Goal: Browse casually

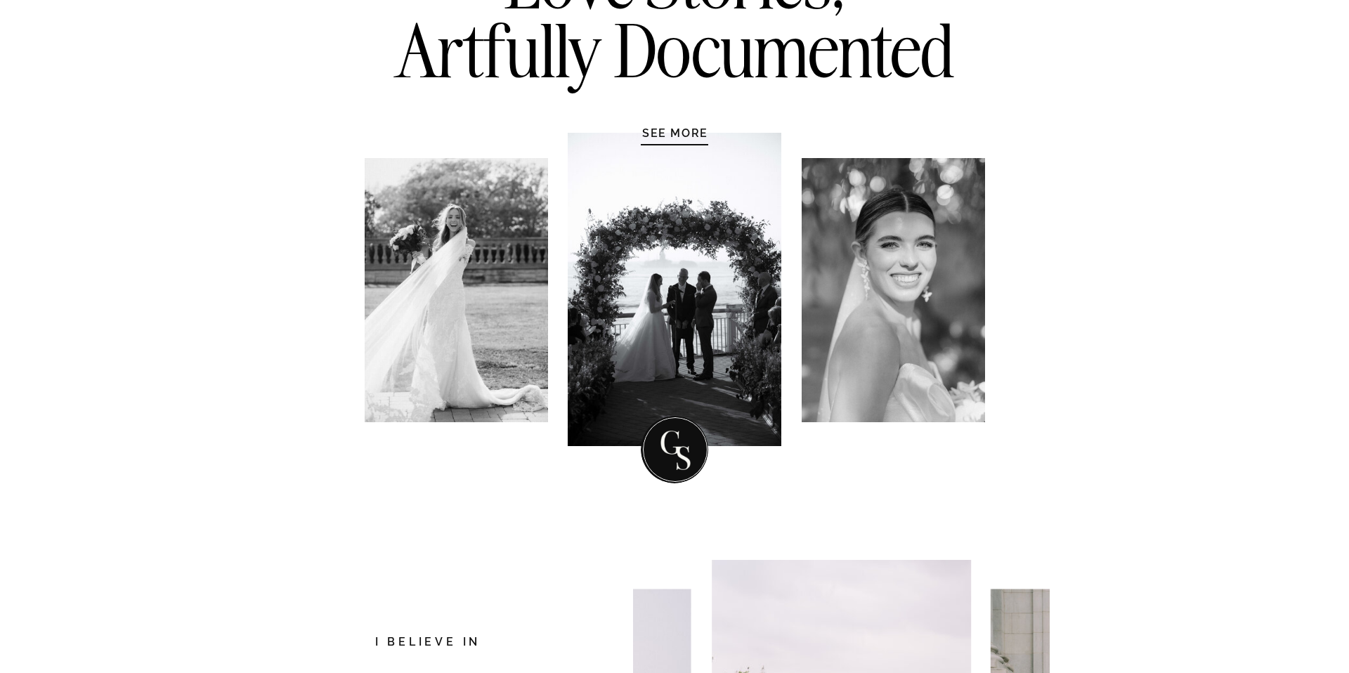
scroll to position [230, 0]
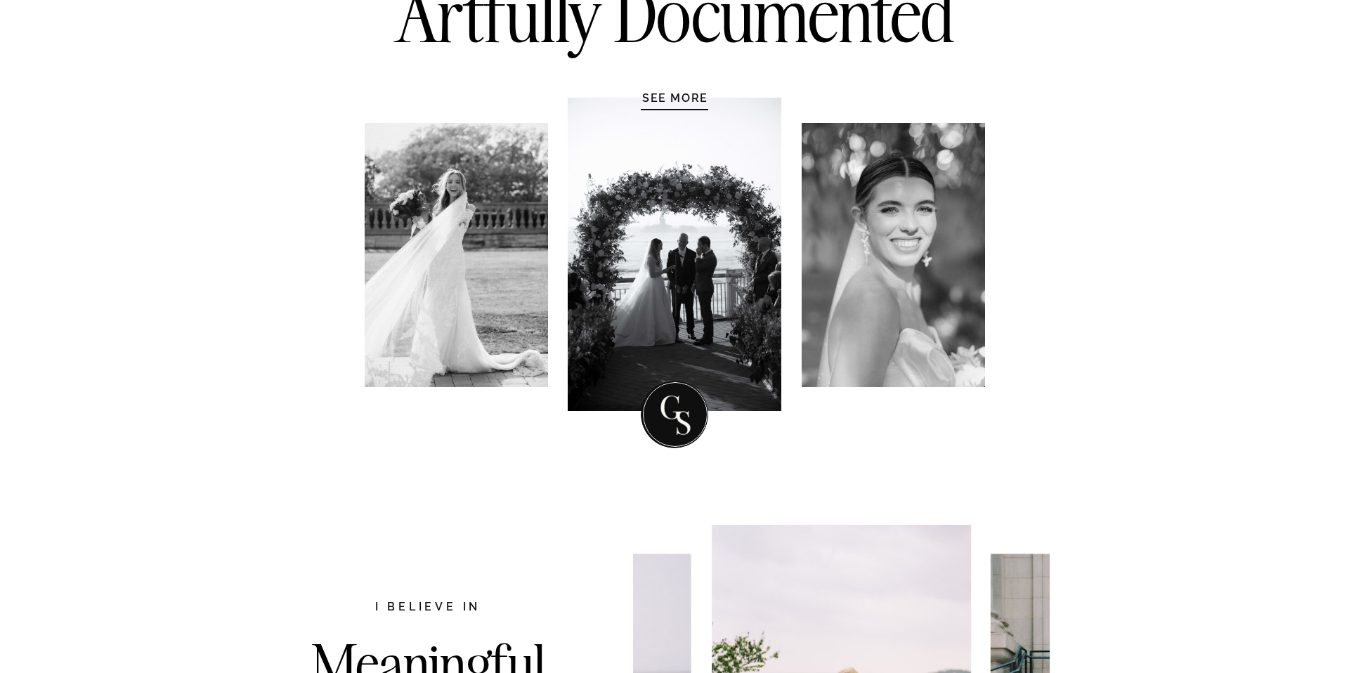
click at [662, 295] on div at bounding box center [675, 254] width 214 height 313
click at [676, 105] on div at bounding box center [675, 254] width 214 height 313
click at [684, 92] on h1 "SEE MORE" at bounding box center [676, 98] width 134 height 14
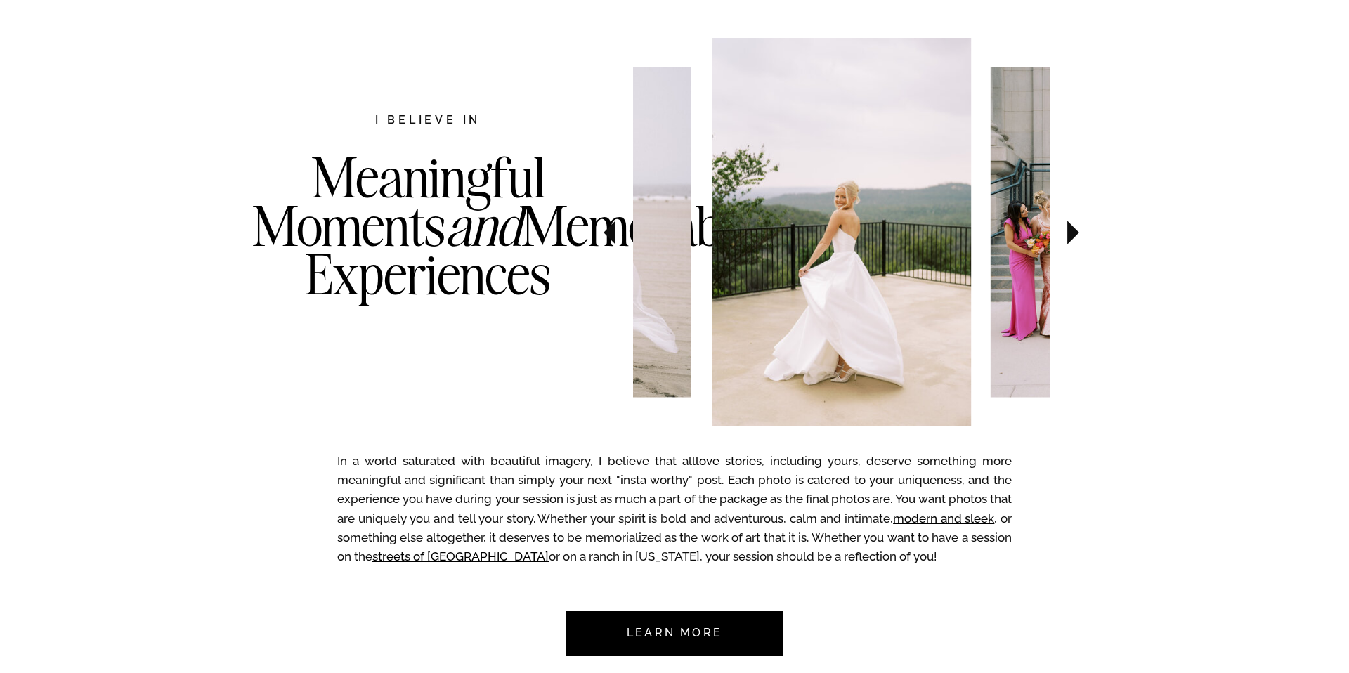
scroll to position [725, 0]
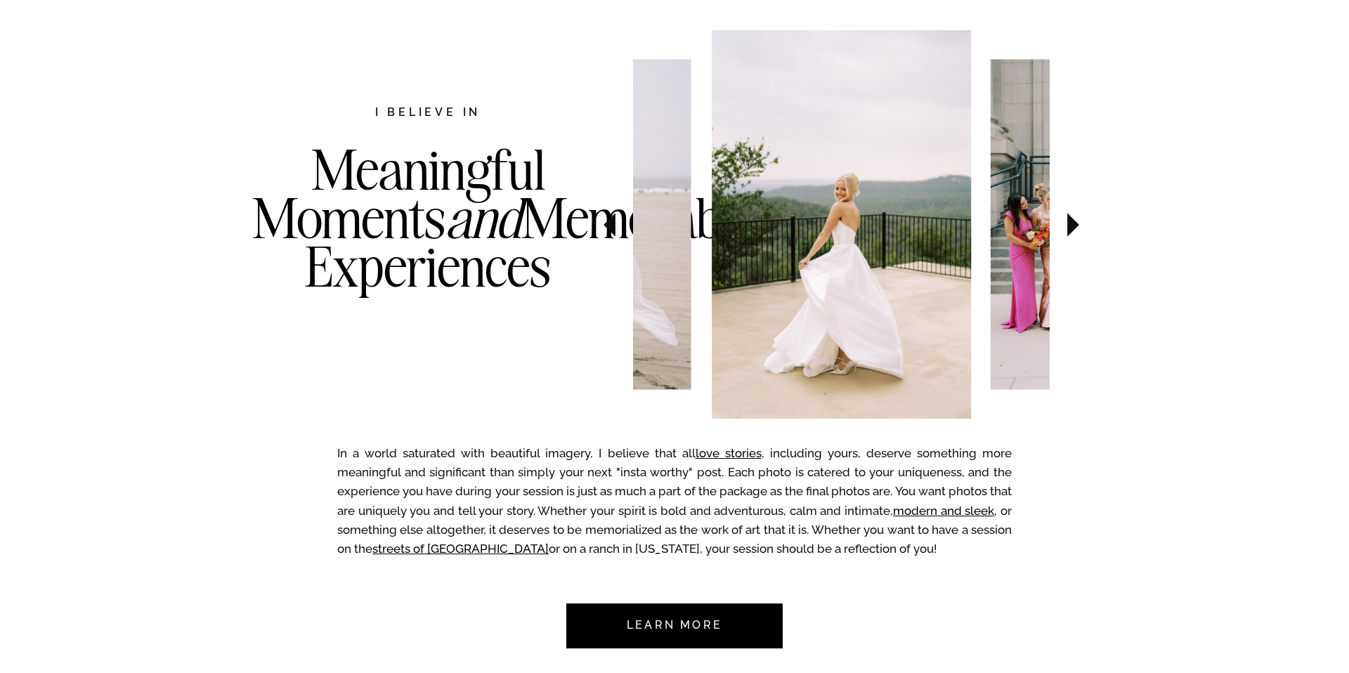
click at [1076, 228] on icon at bounding box center [1073, 224] width 47 height 49
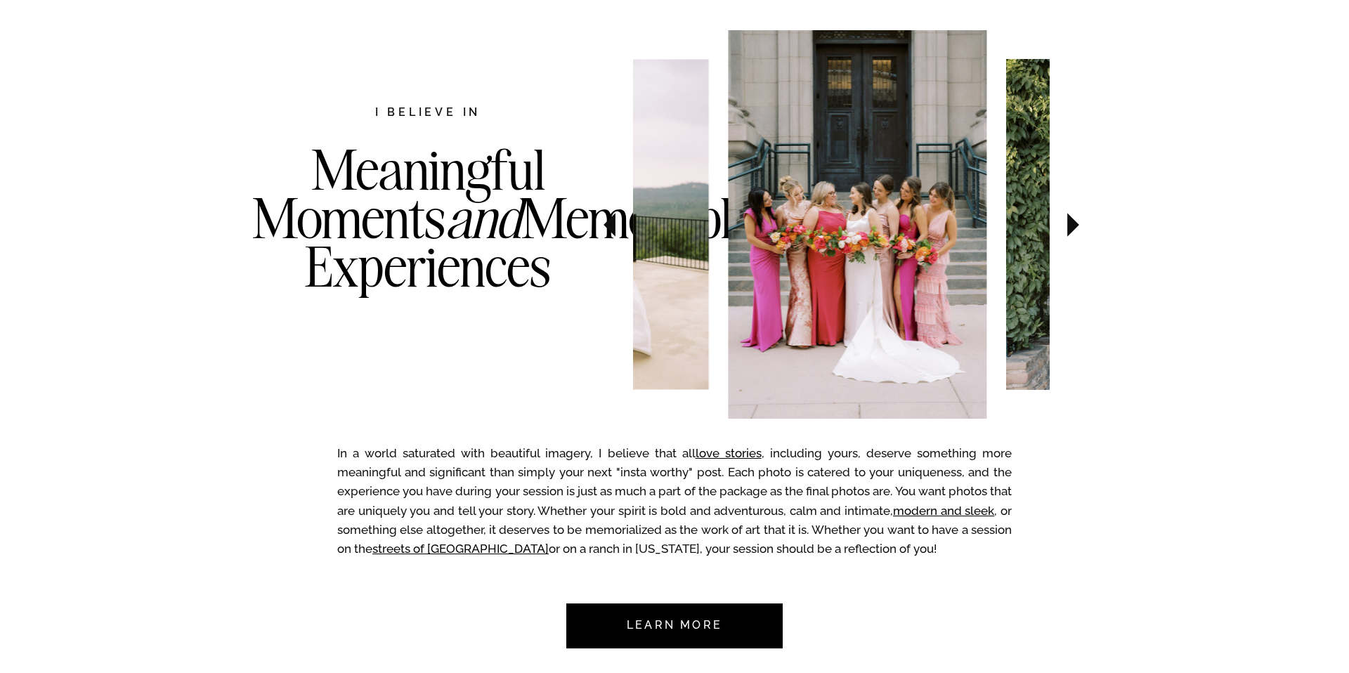
click at [1076, 228] on icon at bounding box center [1073, 224] width 47 height 49
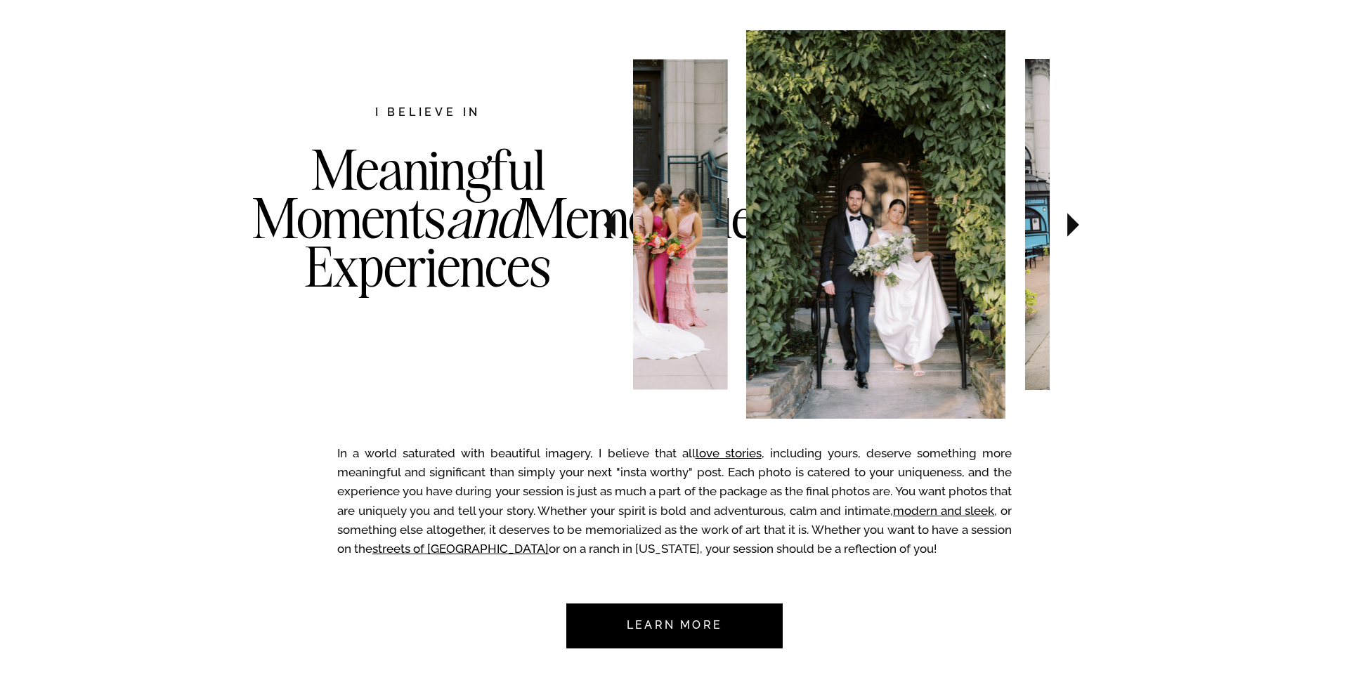
click at [1076, 228] on icon at bounding box center [1073, 224] width 47 height 49
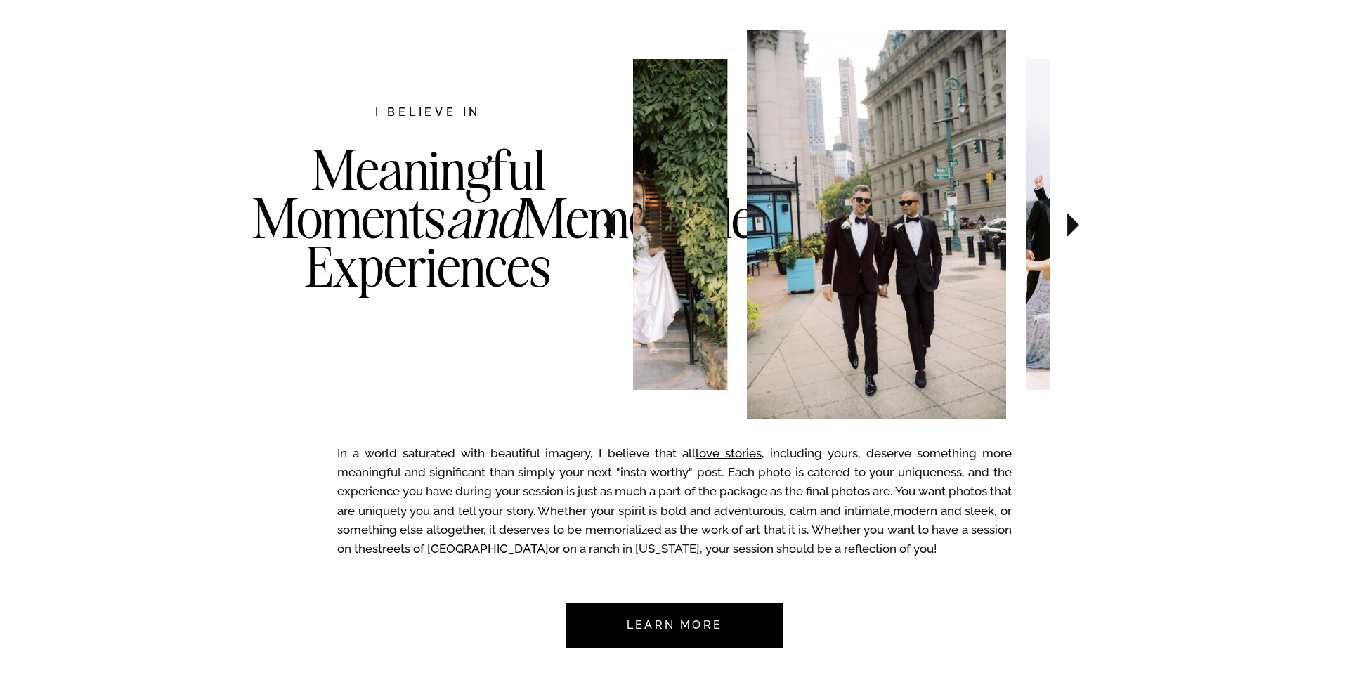
click at [1076, 228] on icon at bounding box center [1073, 224] width 47 height 49
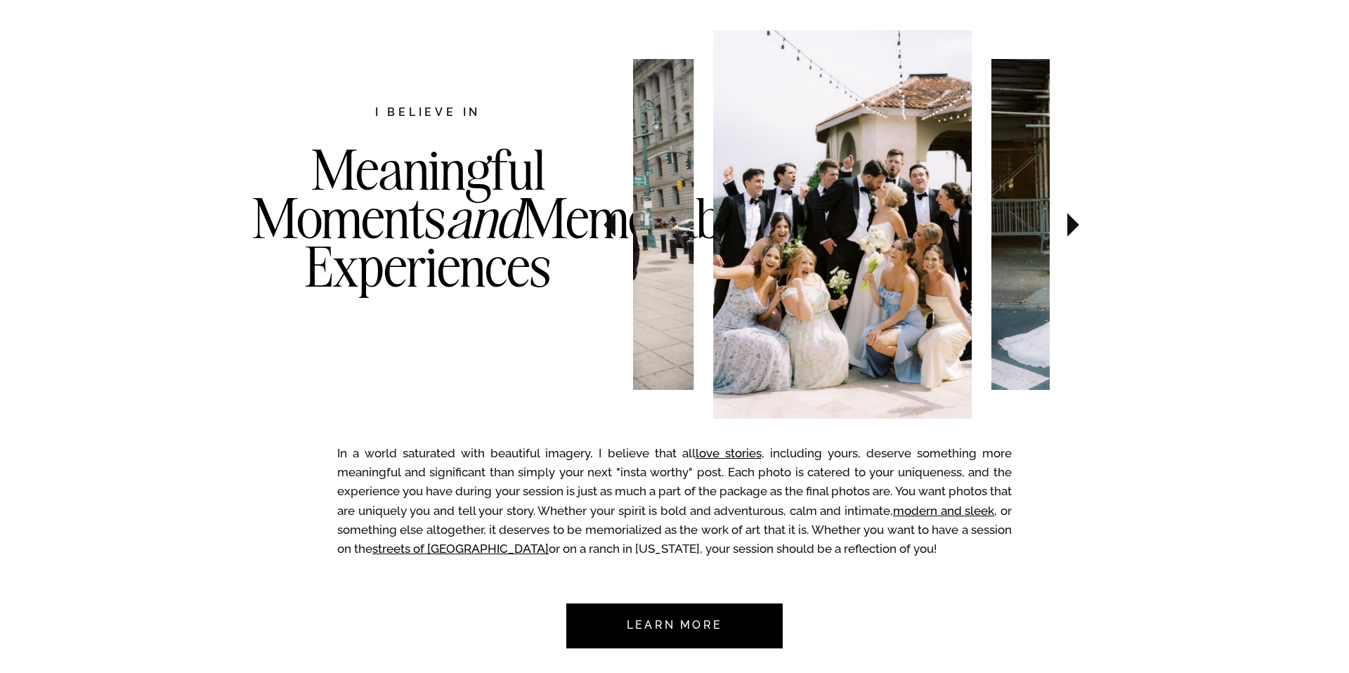
click at [1076, 228] on icon at bounding box center [1073, 224] width 47 height 49
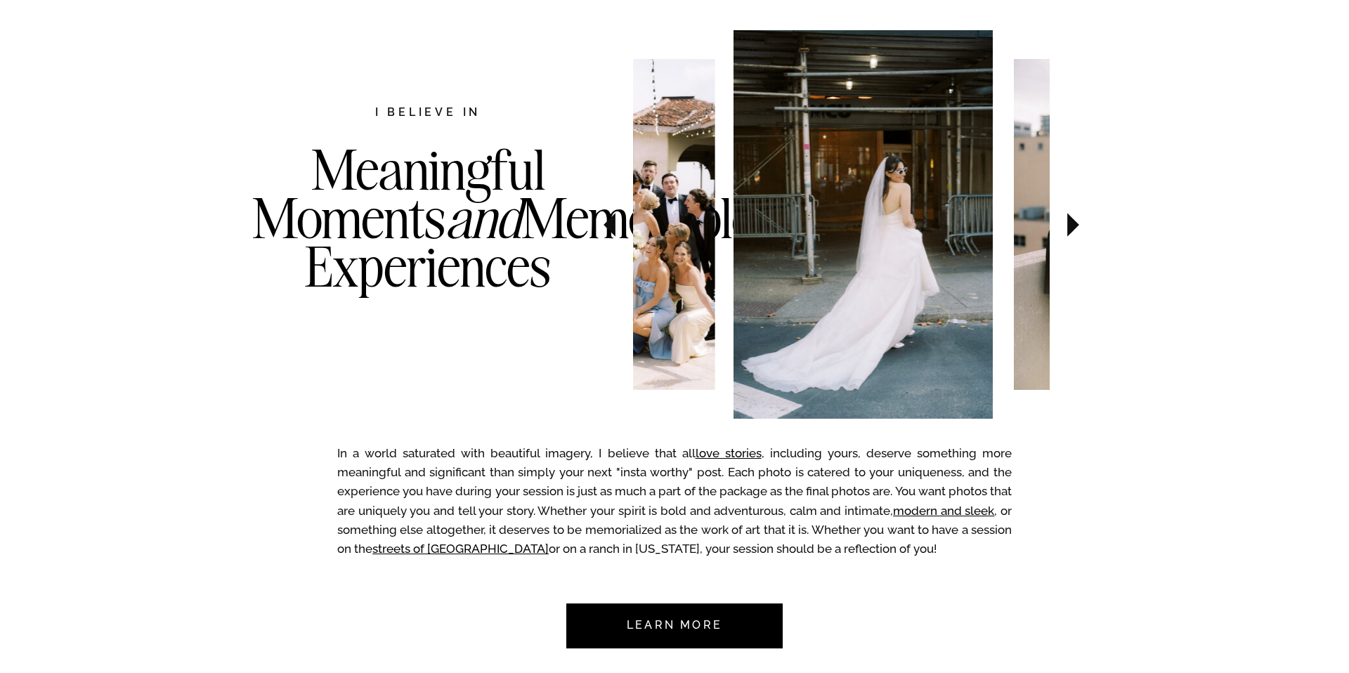
click at [1076, 228] on icon at bounding box center [1073, 224] width 47 height 49
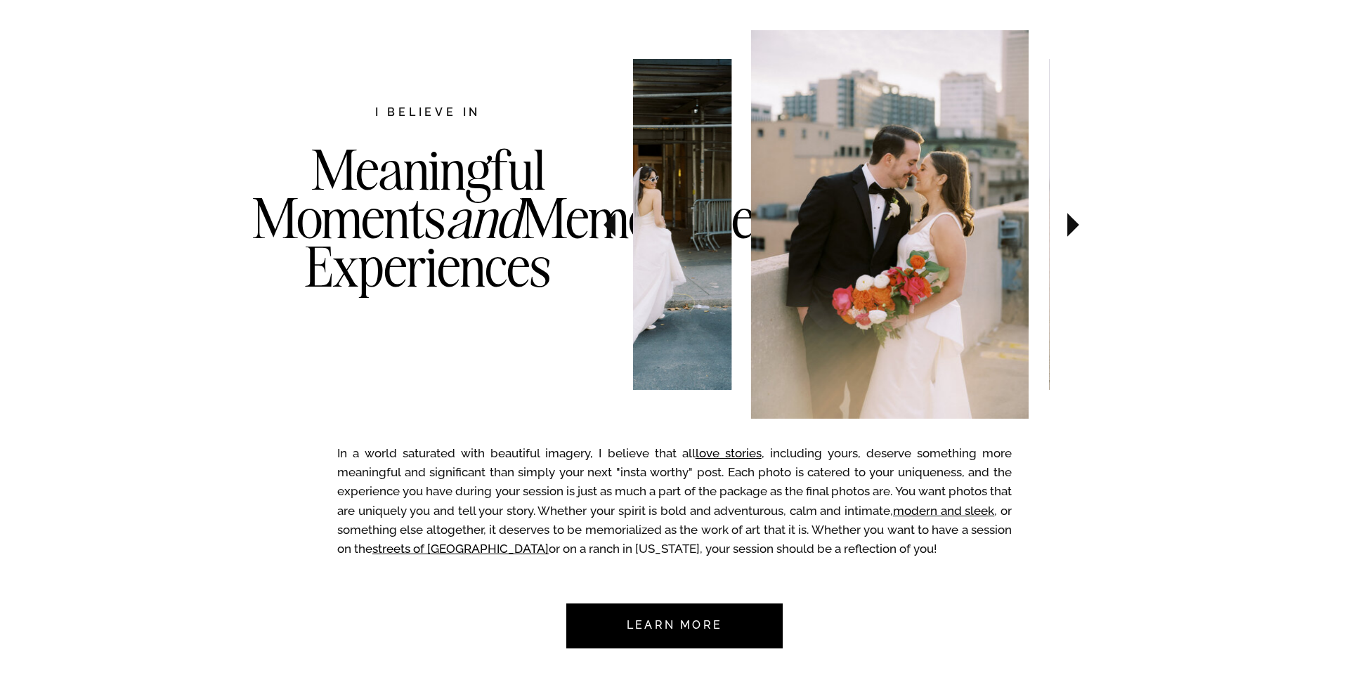
click at [1076, 228] on icon at bounding box center [1073, 224] width 47 height 49
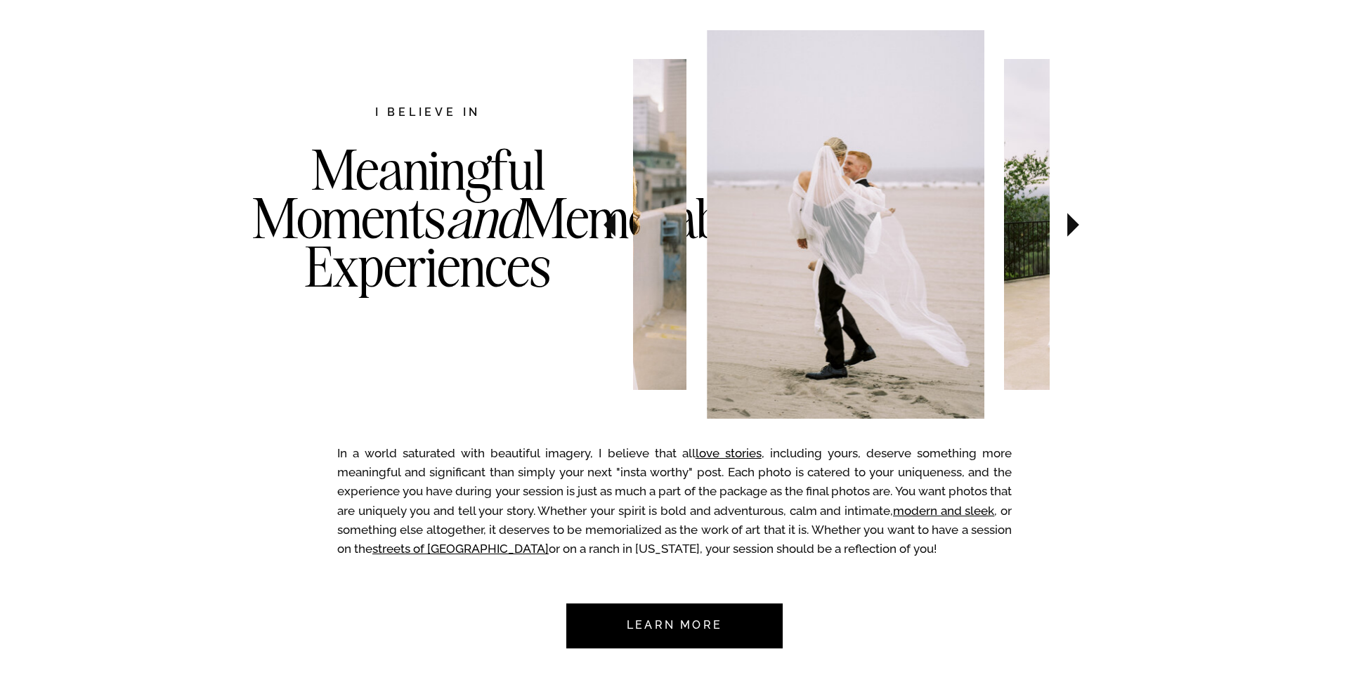
click at [1076, 228] on icon at bounding box center [1073, 224] width 47 height 49
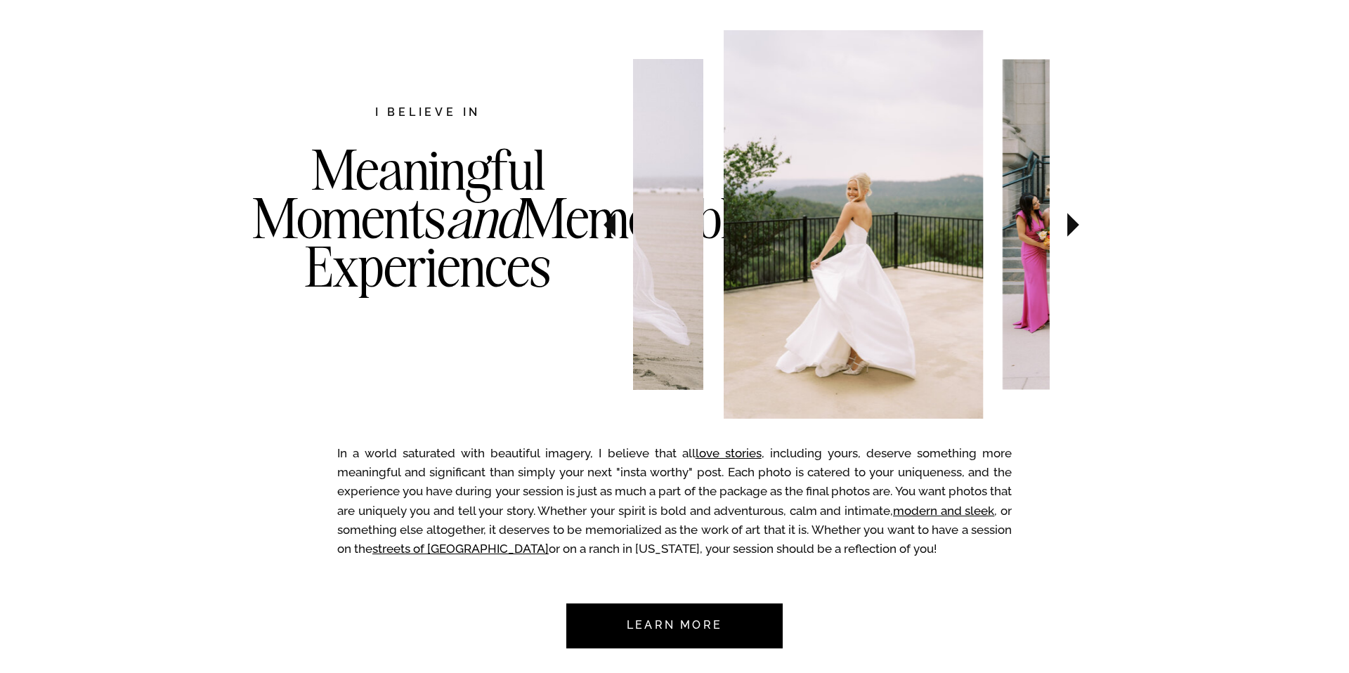
click at [1076, 228] on icon at bounding box center [1073, 224] width 47 height 49
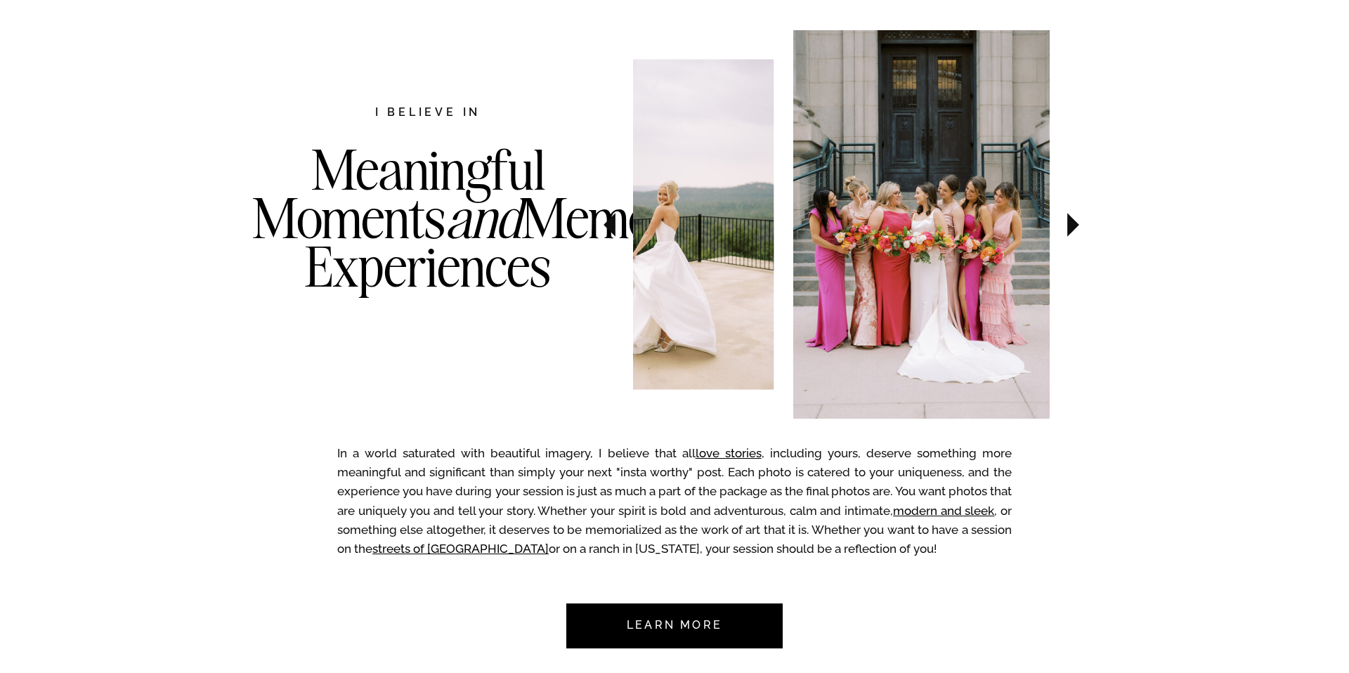
click at [1076, 228] on icon at bounding box center [1073, 224] width 47 height 49
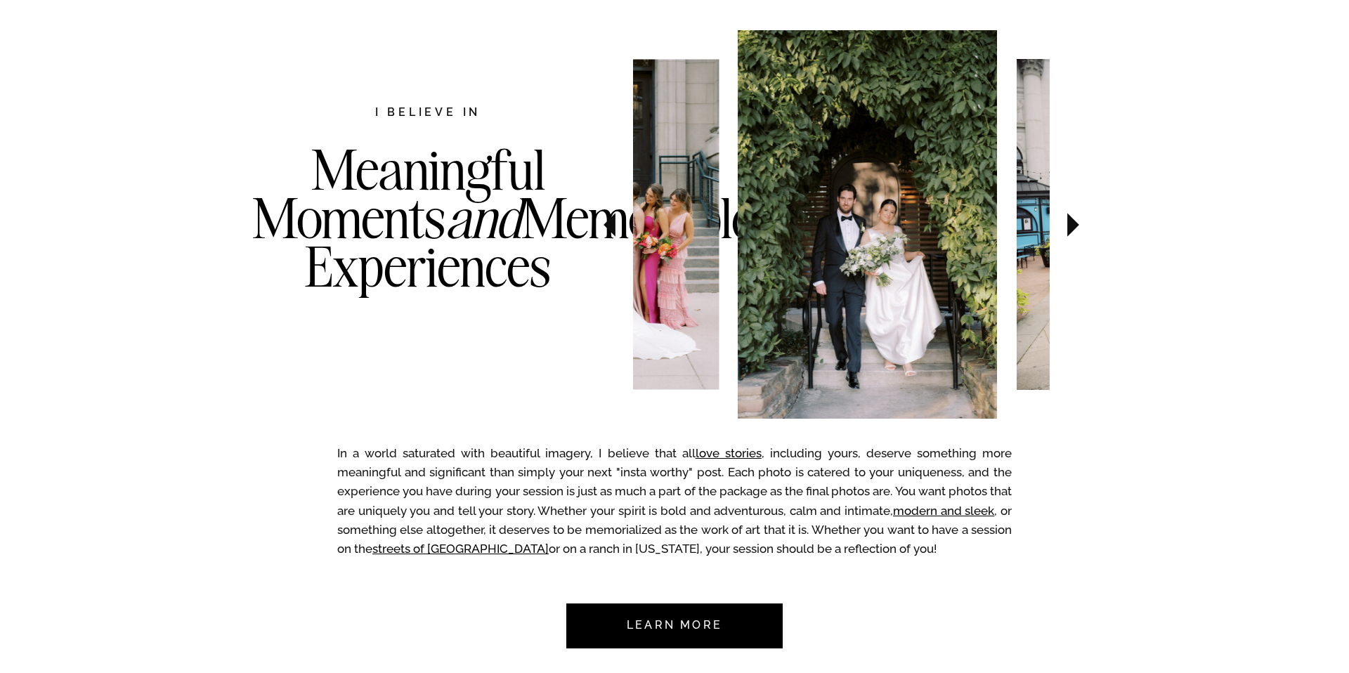
click at [1076, 228] on icon at bounding box center [1073, 224] width 47 height 49
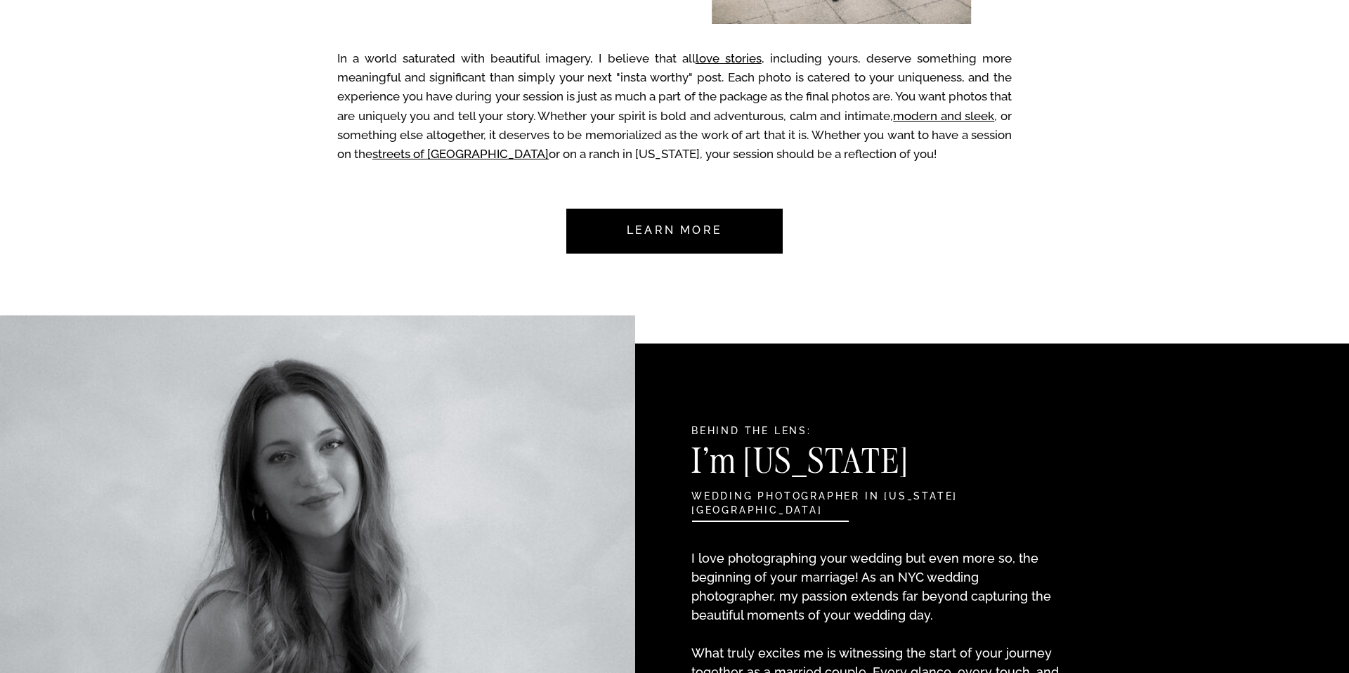
scroll to position [877, 0]
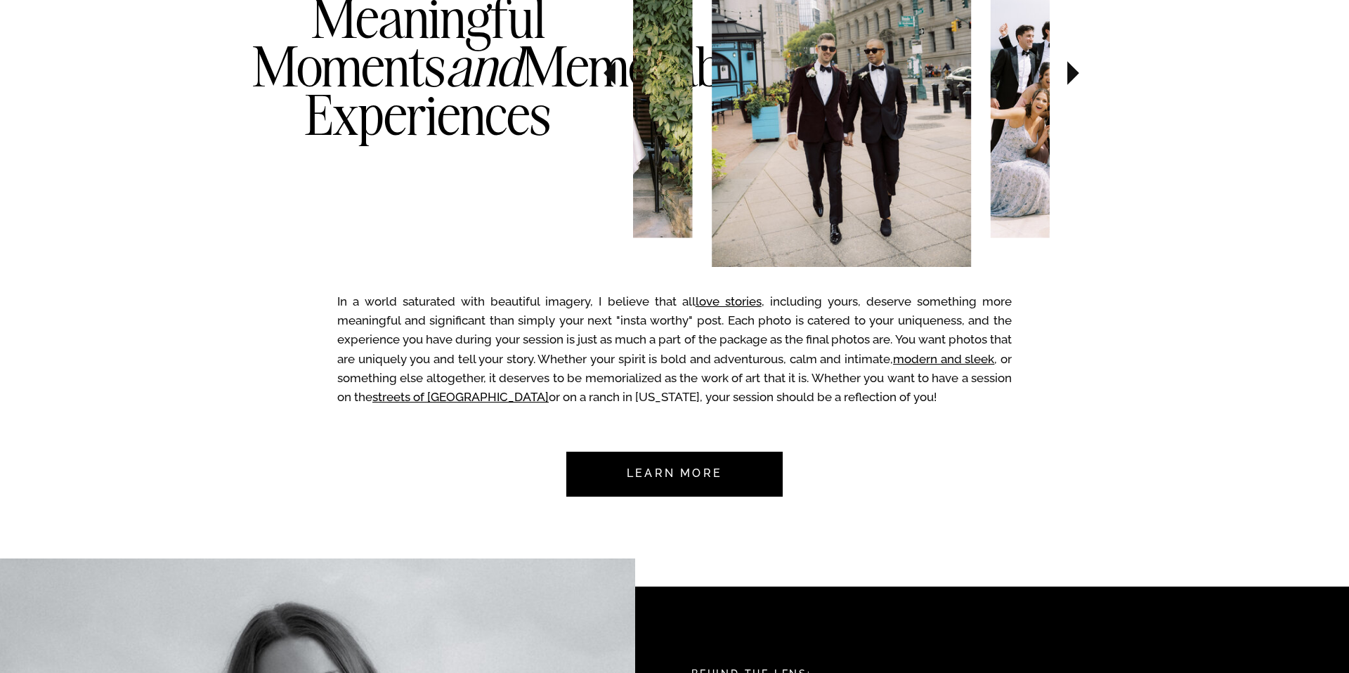
click at [881, 148] on img at bounding box center [841, 72] width 259 height 389
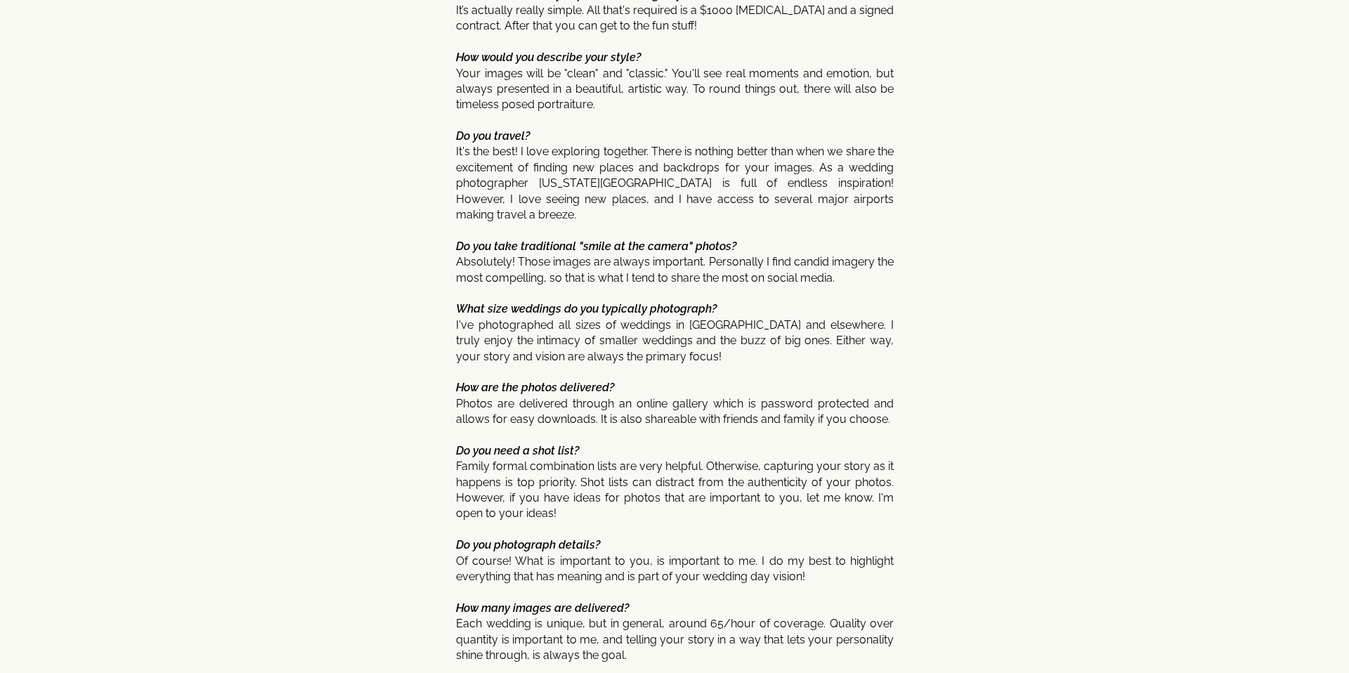
scroll to position [7440, 0]
